Goal: Navigation & Orientation: Find specific page/section

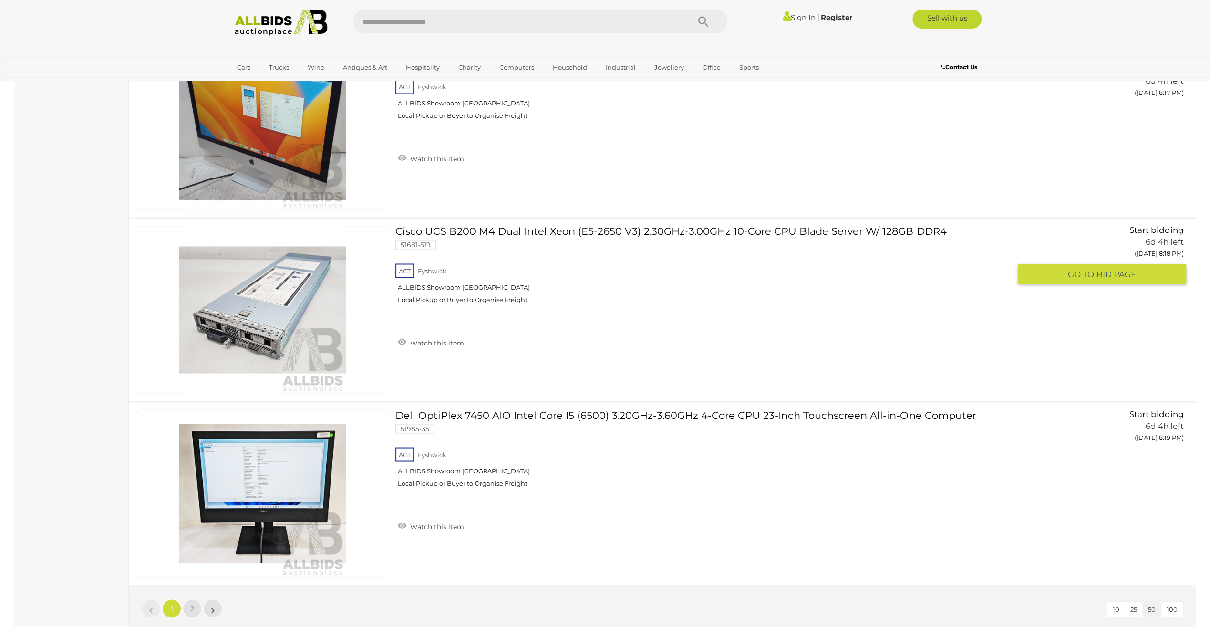
scroll to position [9066, 0]
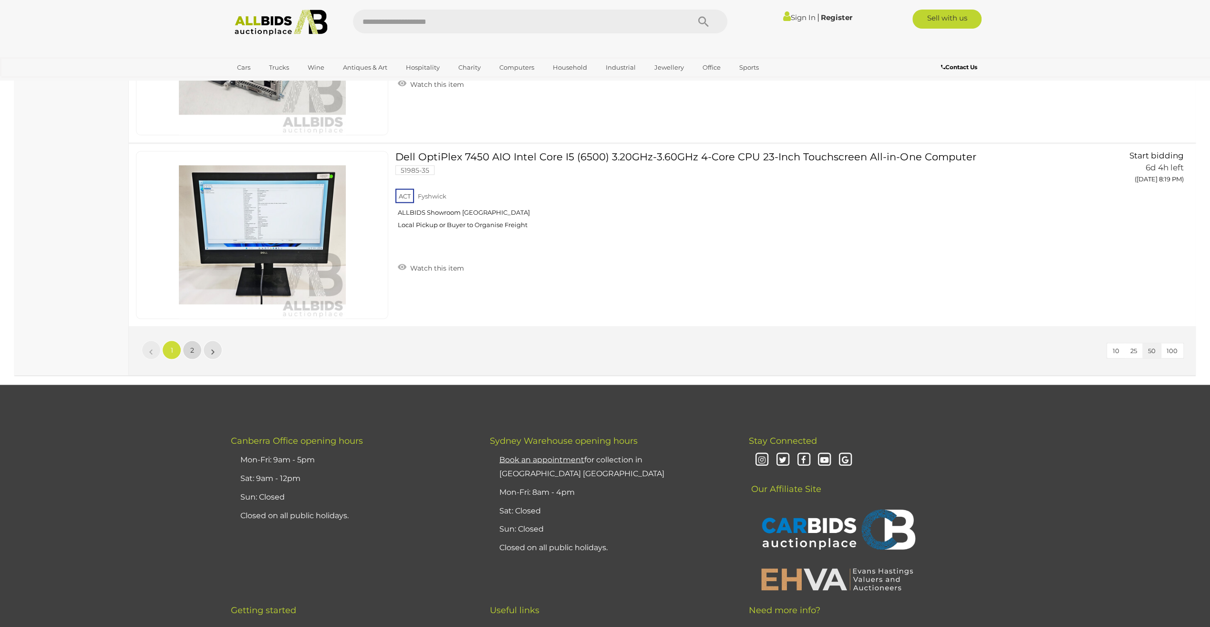
click at [189, 340] on link "2" at bounding box center [192, 349] width 19 height 19
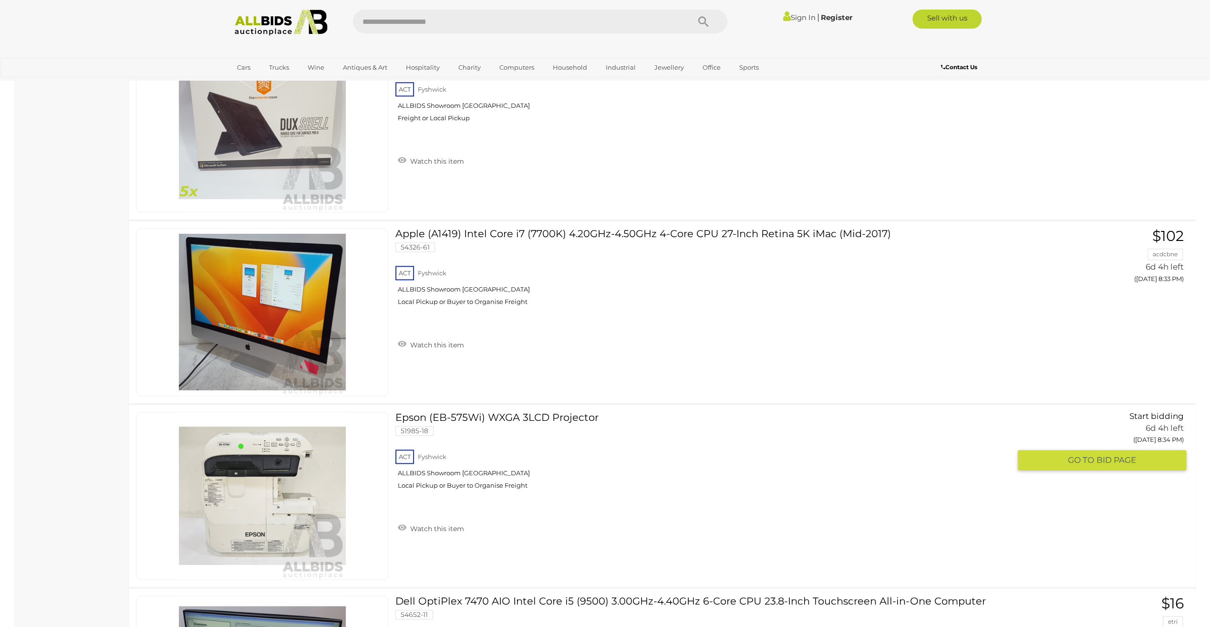
scroll to position [1351, 0]
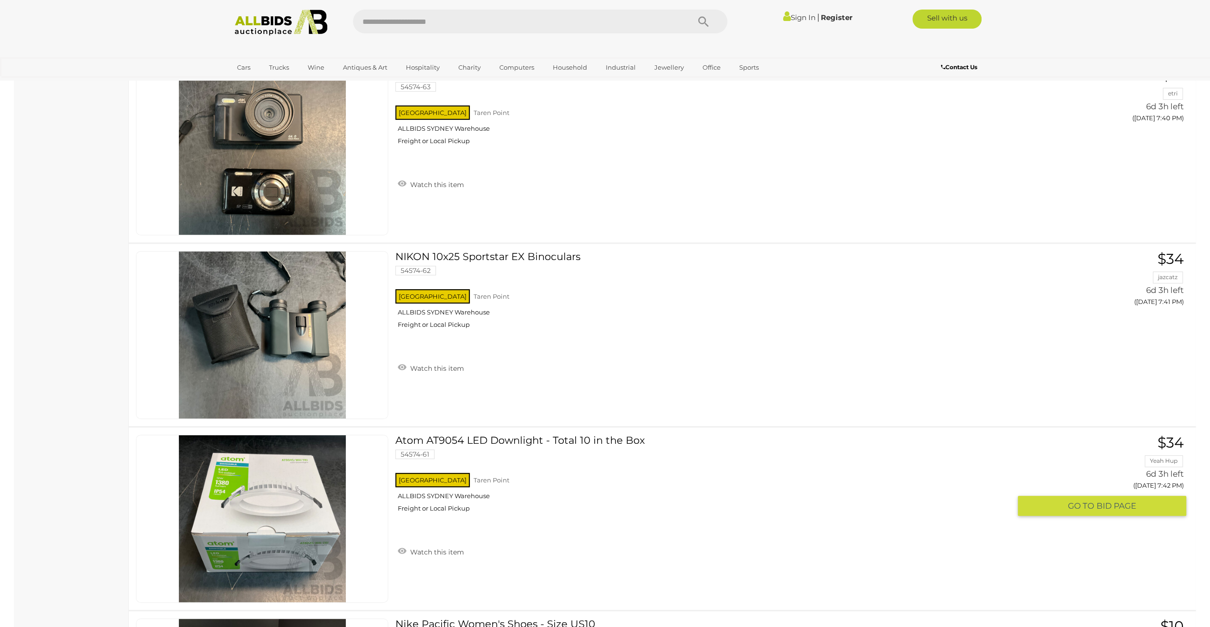
scroll to position [7730, 0]
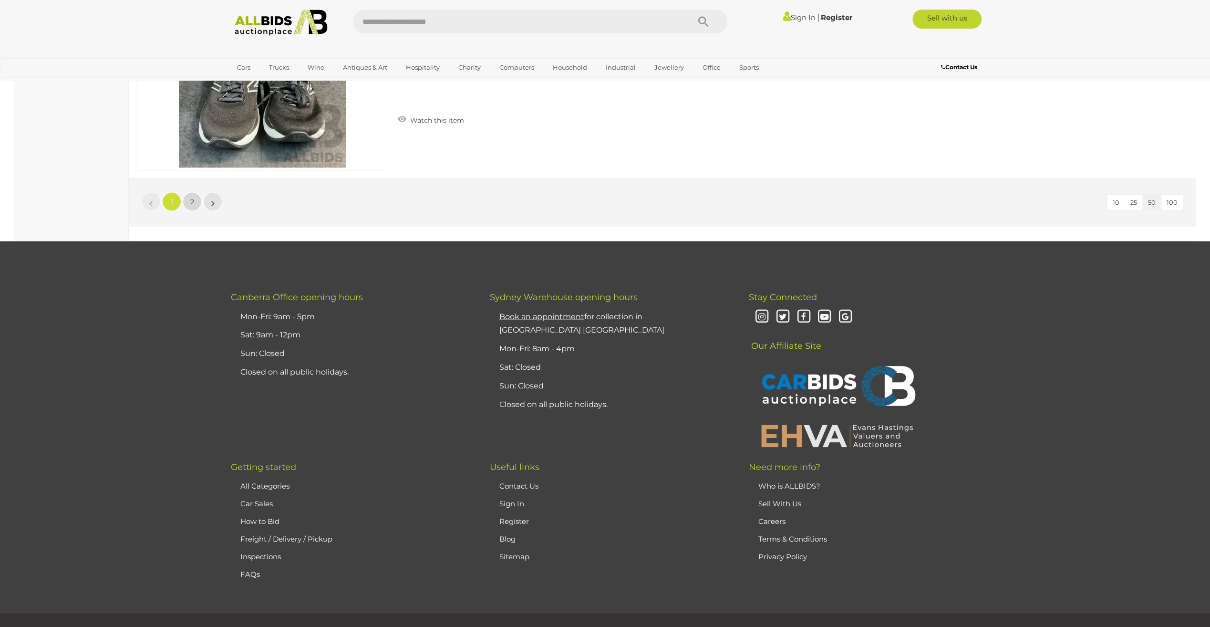
click at [197, 192] on link "2" at bounding box center [192, 201] width 19 height 19
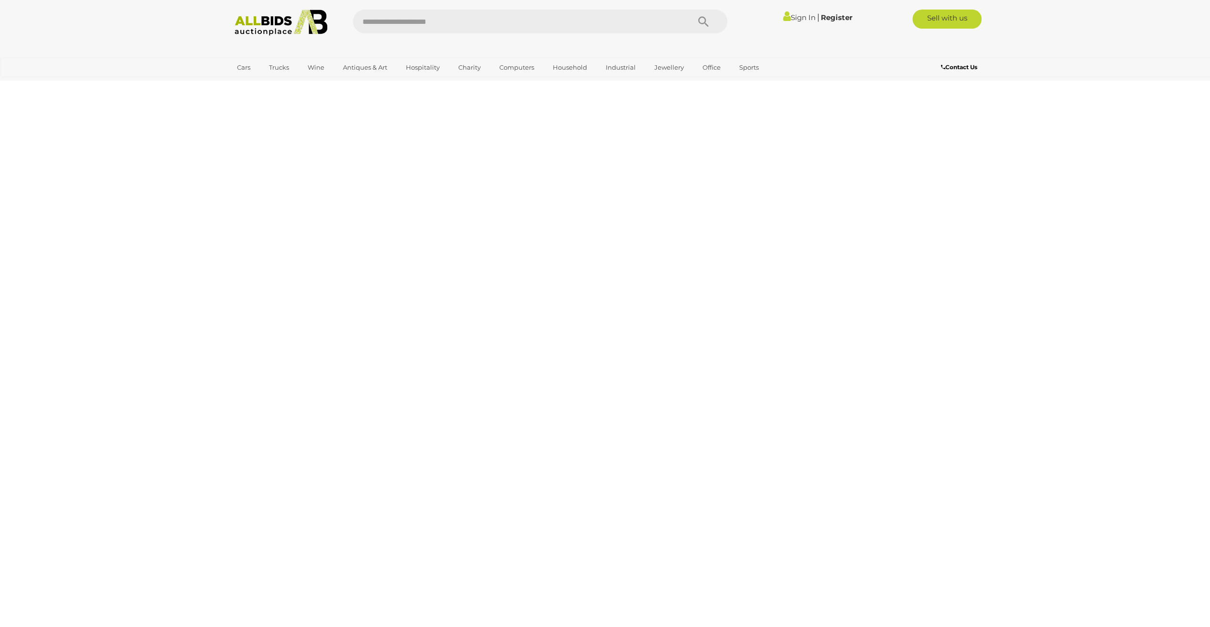
scroll to position [106, 0]
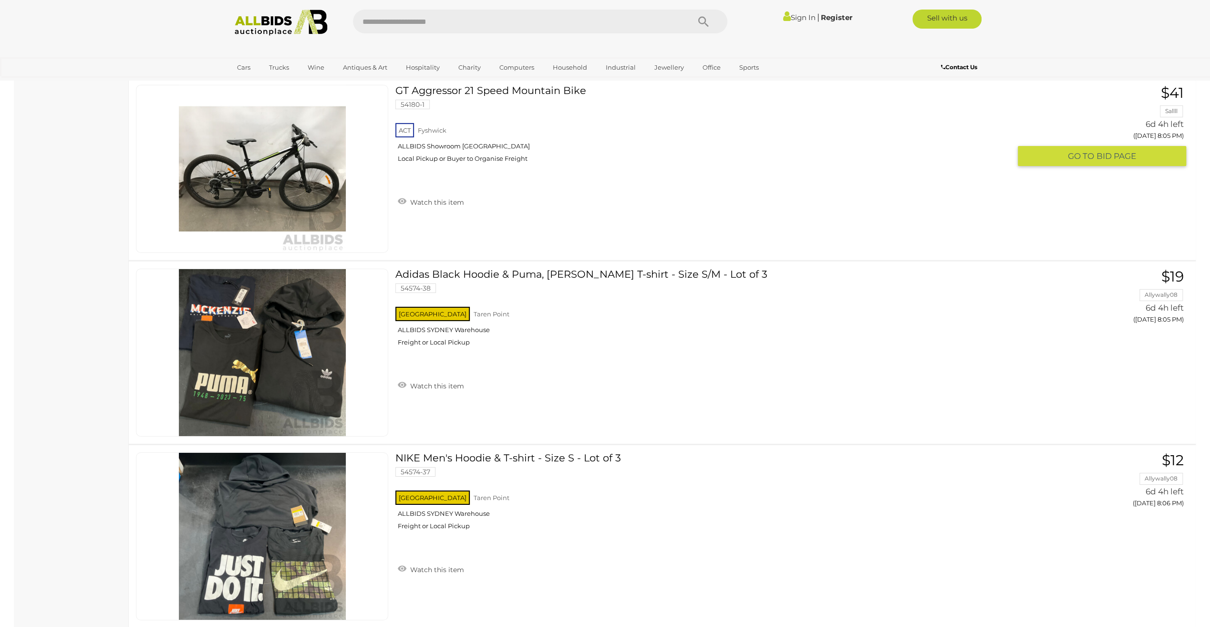
scroll to position [2826, 0]
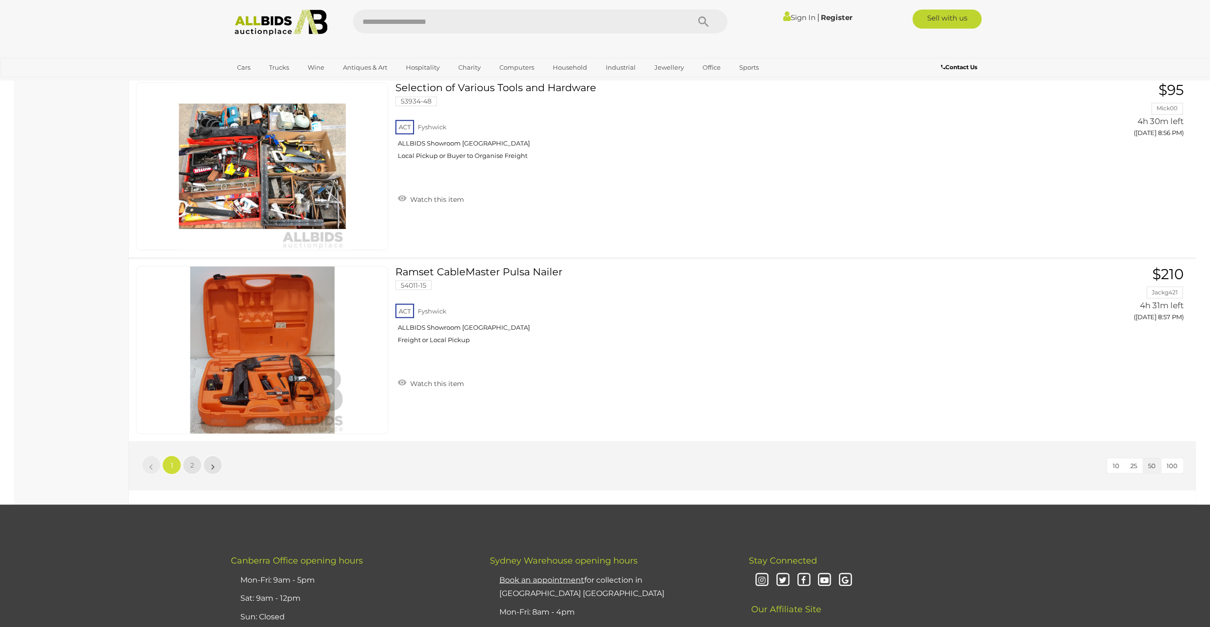
scroll to position [9113, 0]
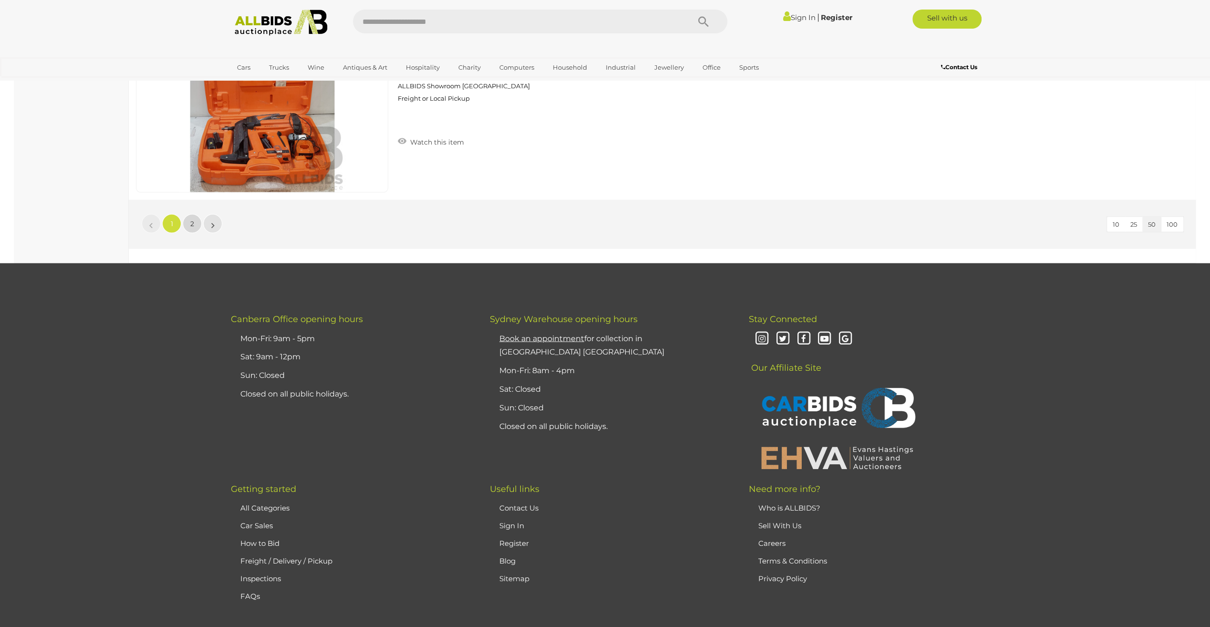
click at [195, 214] on link "2" at bounding box center [192, 223] width 19 height 19
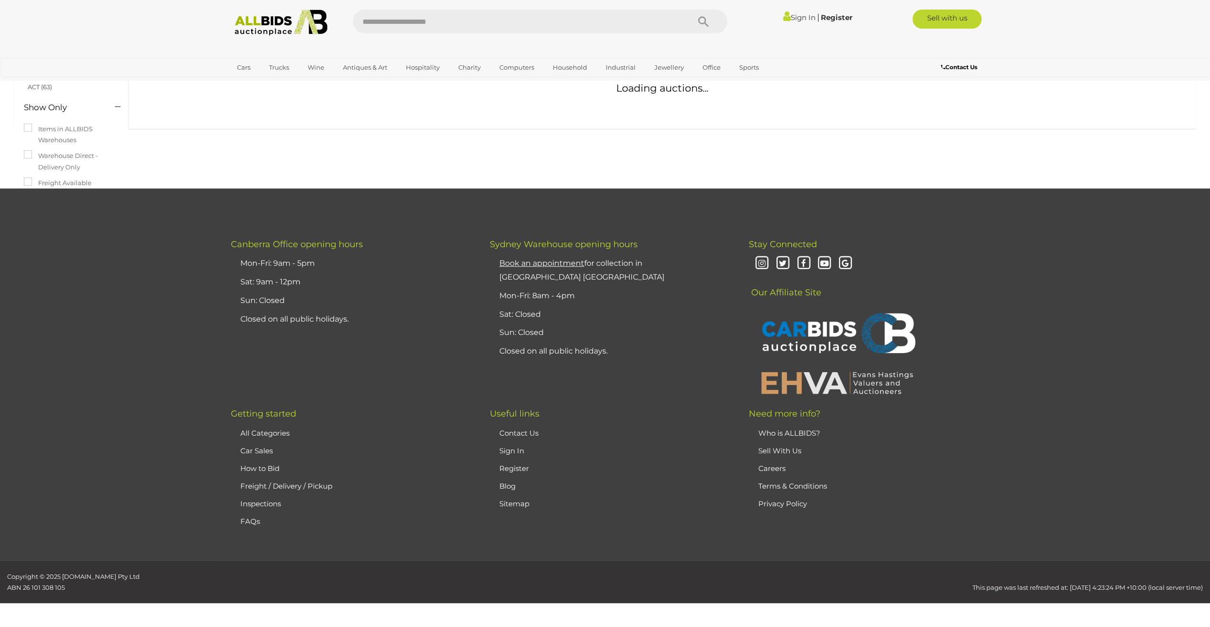
scroll to position [33, 0]
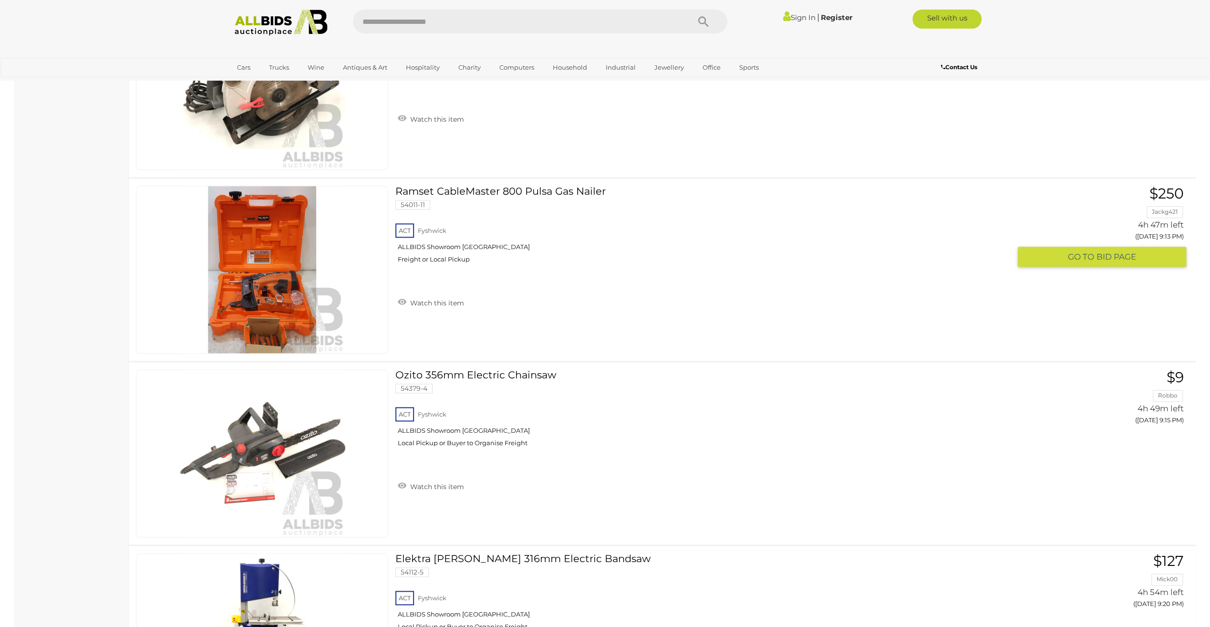
scroll to position [1560, 0]
